Goal: Obtain resource: Obtain resource

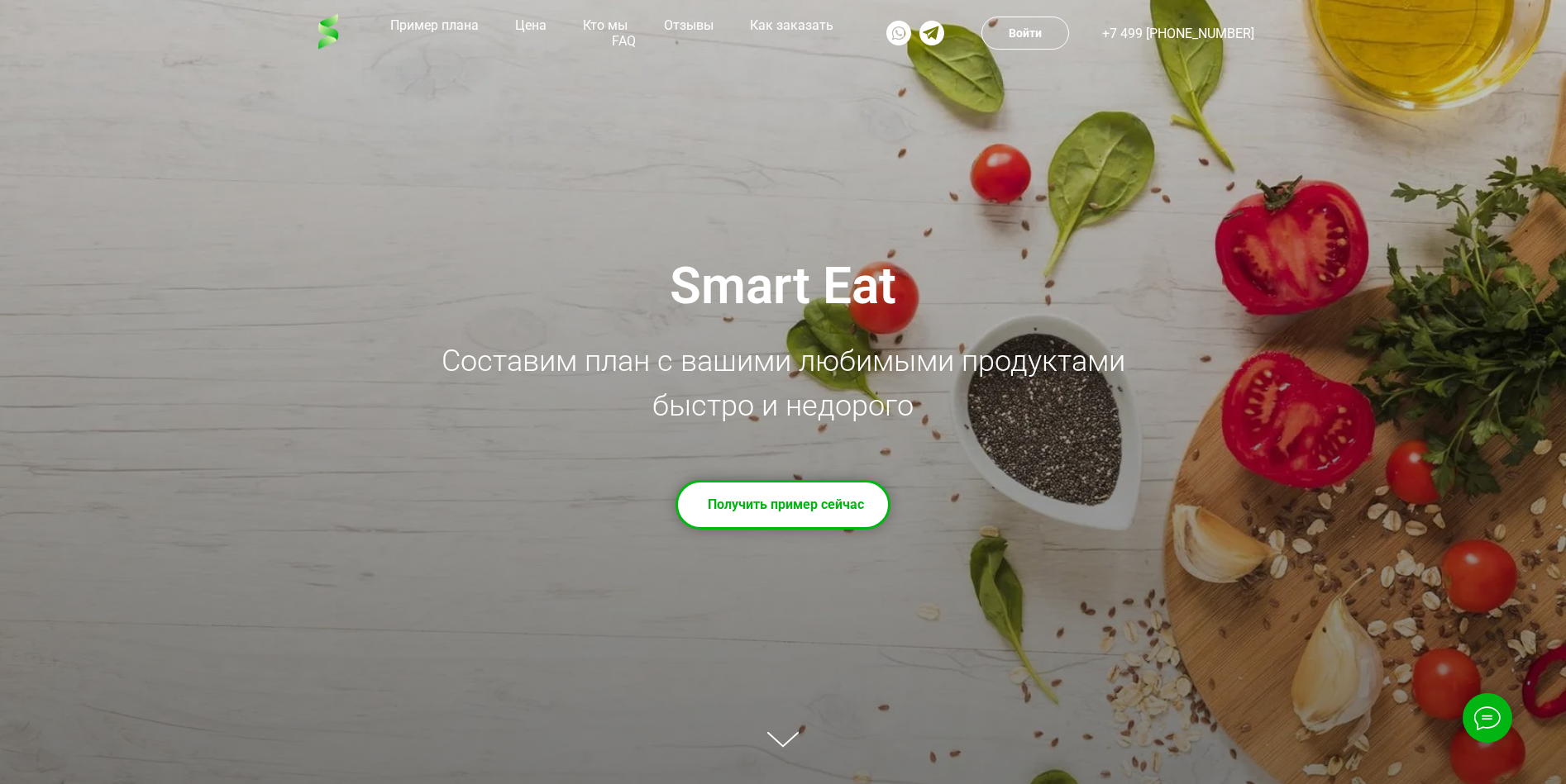
click at [754, 516] on td "Получить пример сейчас" at bounding box center [785, 504] width 157 height 41
click at [813, 511] on td "Получить пример сейчас" at bounding box center [785, 504] width 157 height 41
